Goal: Task Accomplishment & Management: Manage account settings

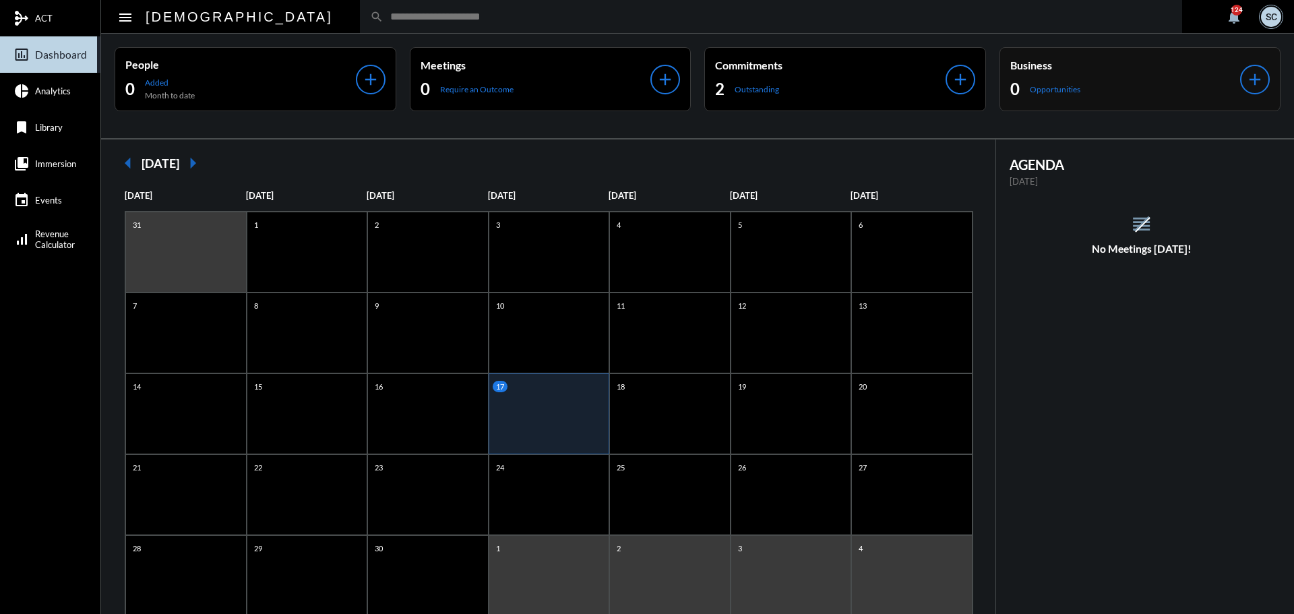
click at [383, 11] on input "text" at bounding box center [777, 16] width 788 height 11
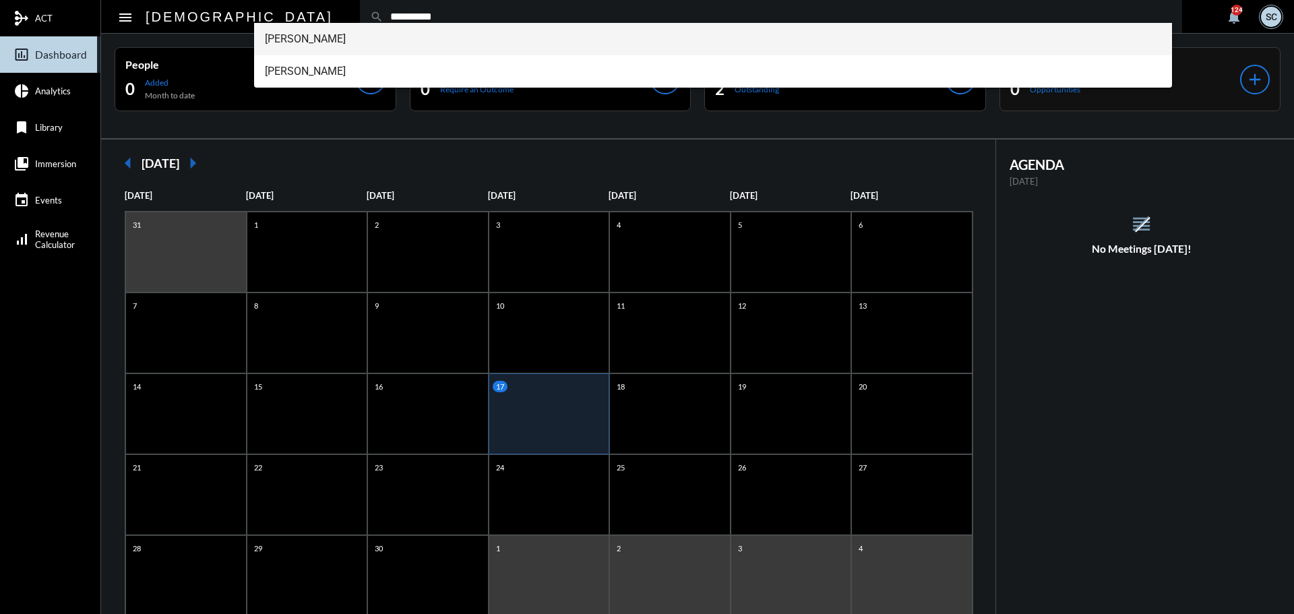
type input "**********"
click at [354, 43] on span "[PERSON_NAME]" at bounding box center [713, 39] width 897 height 32
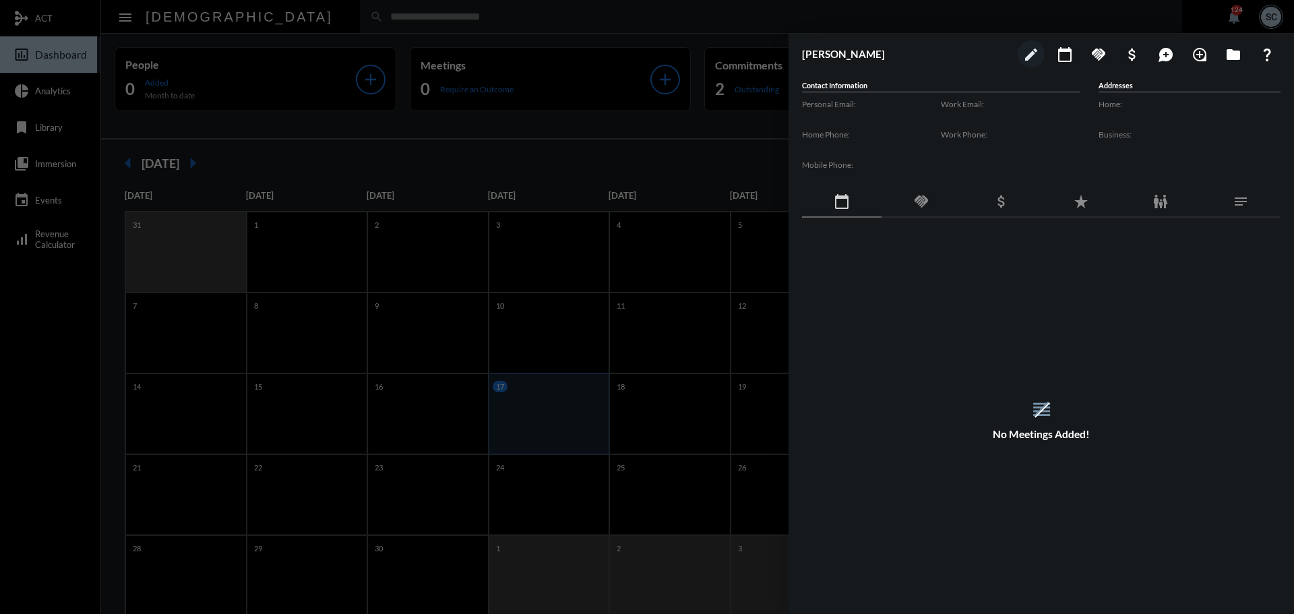
click at [937, 195] on div "handshake" at bounding box center [921, 202] width 80 height 31
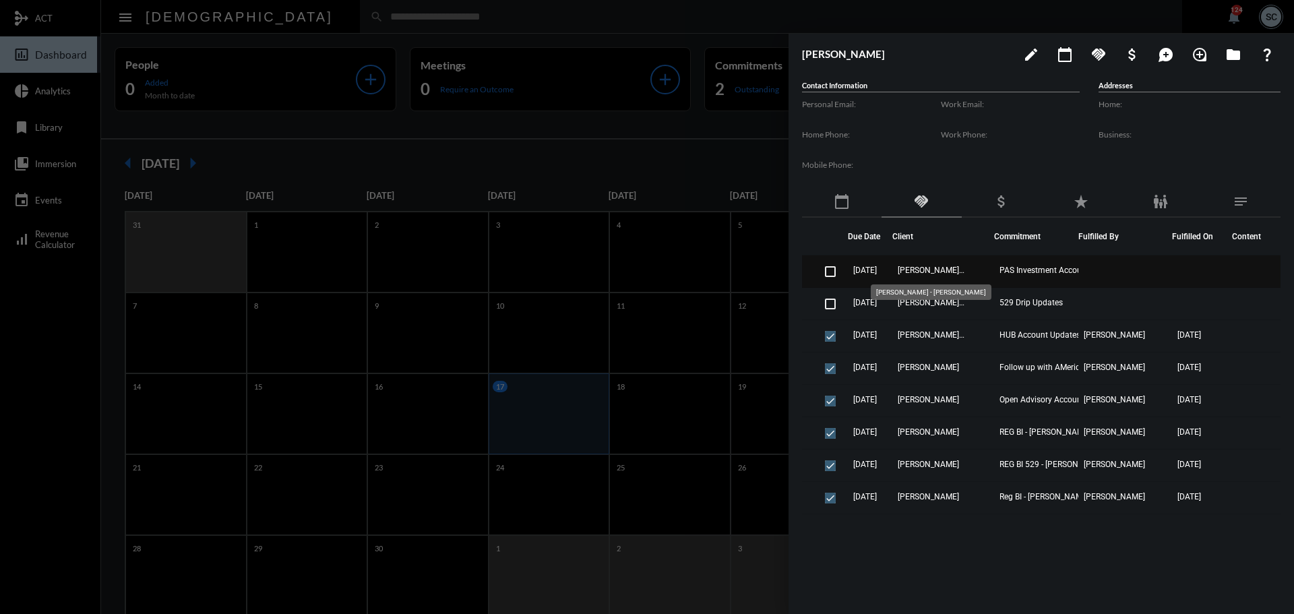
click at [943, 268] on span "[PERSON_NAME] - [PERSON_NAME]" at bounding box center [931, 270] width 67 height 9
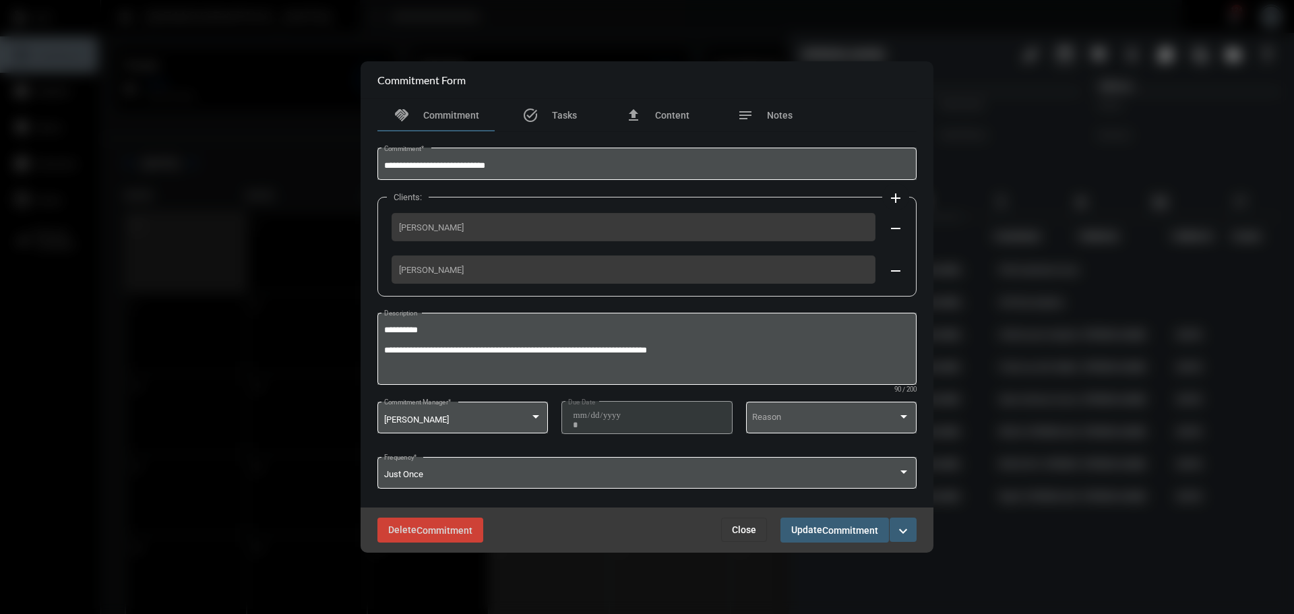
click at [743, 515] on div "Delete Commitment Close Update Commitment expand_more" at bounding box center [647, 529] width 573 height 45
click at [747, 533] on span "Close" at bounding box center [744, 529] width 24 height 11
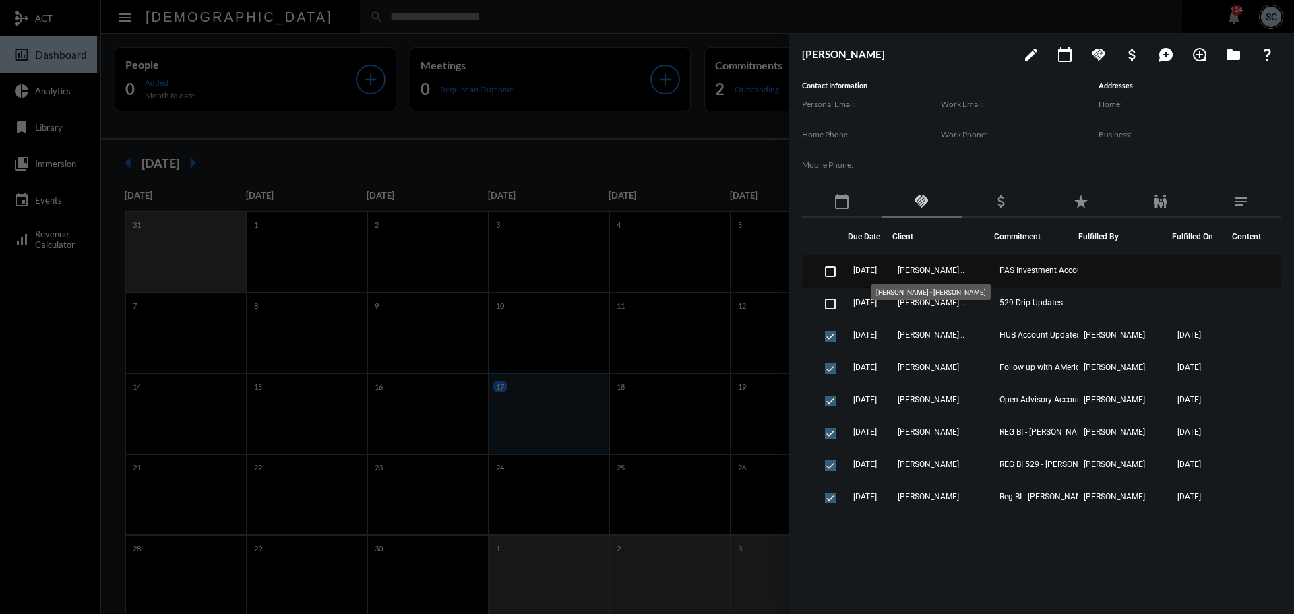
click at [933, 269] on span "[PERSON_NAME] - [PERSON_NAME]" at bounding box center [931, 270] width 67 height 9
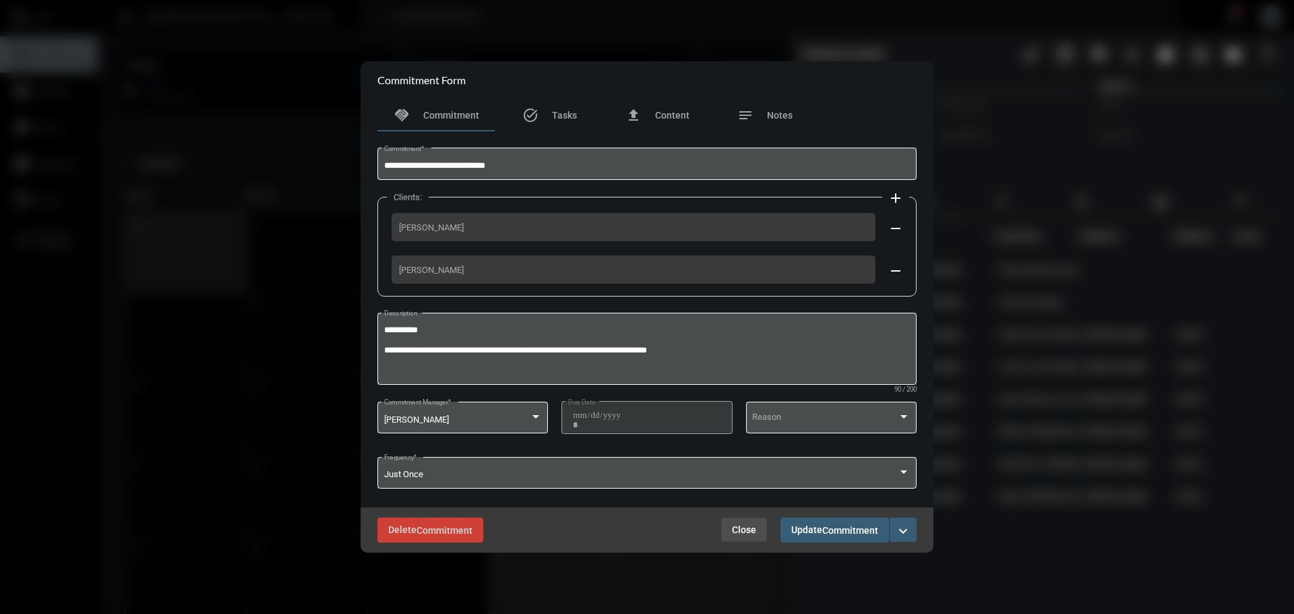
click at [740, 525] on span "Close" at bounding box center [744, 529] width 24 height 11
